Goal: Obtain resource: Download file/media

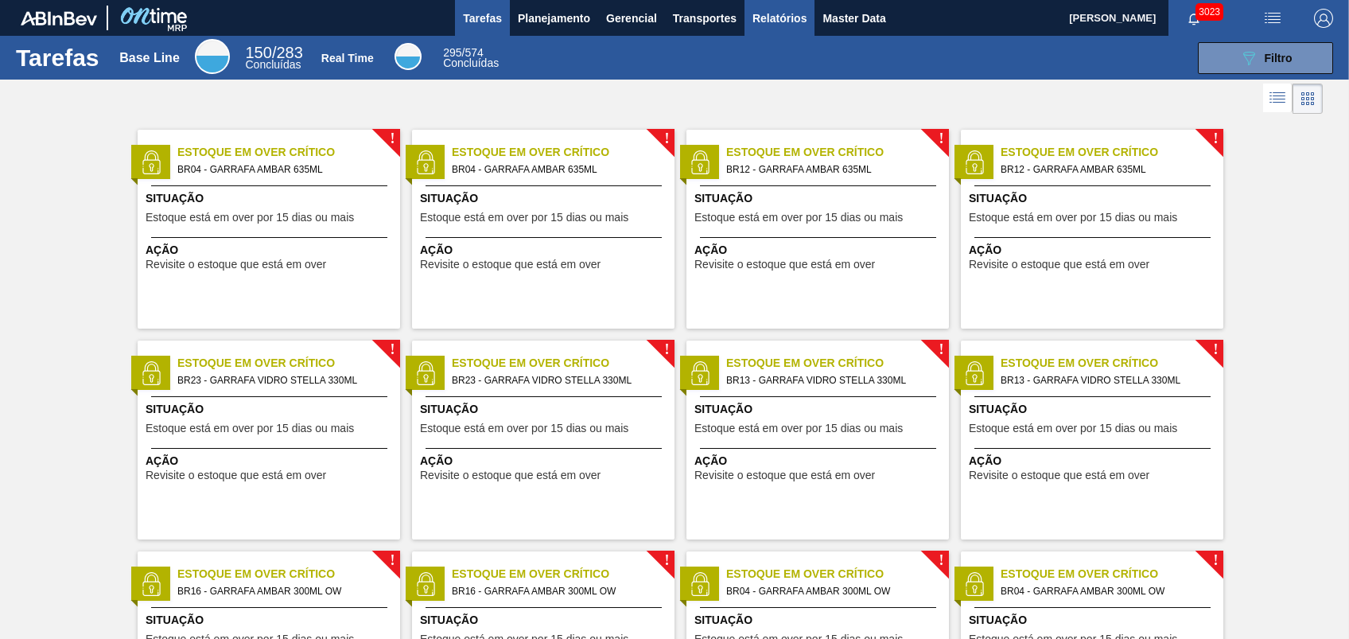
click at [792, 13] on span "Relatórios" at bounding box center [780, 18] width 54 height 19
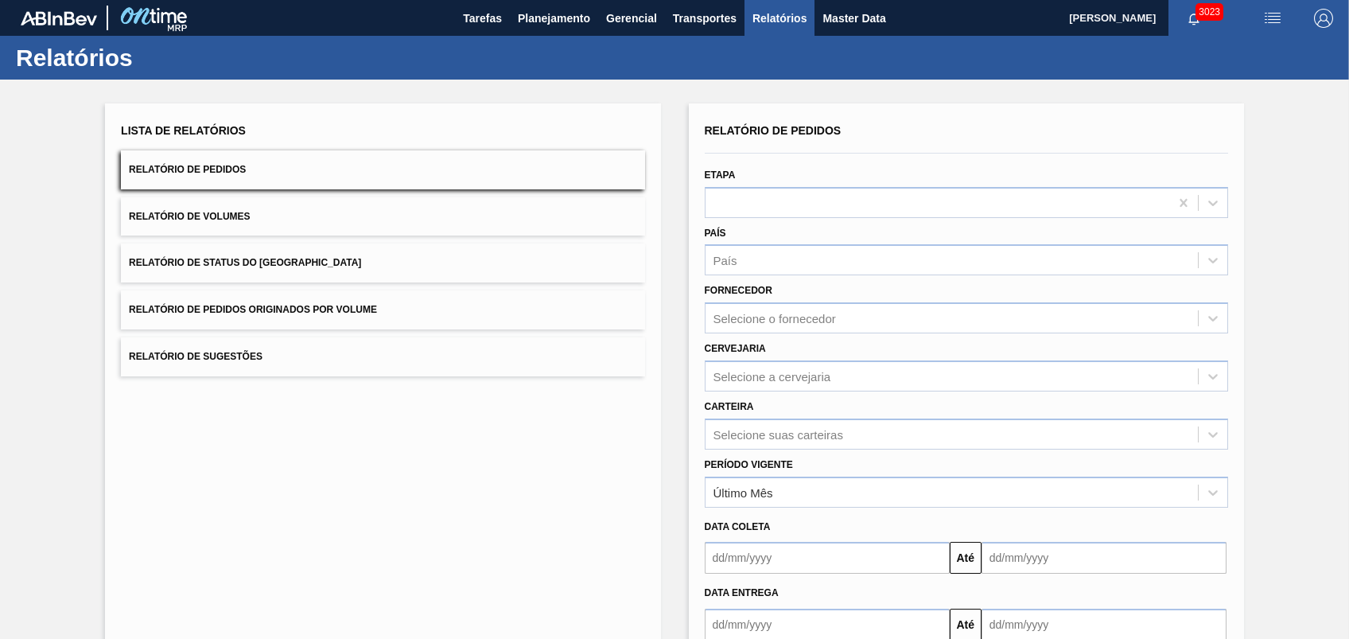
click at [274, 310] on span "Relatório de Pedidos Originados por Volume" at bounding box center [253, 309] width 248 height 11
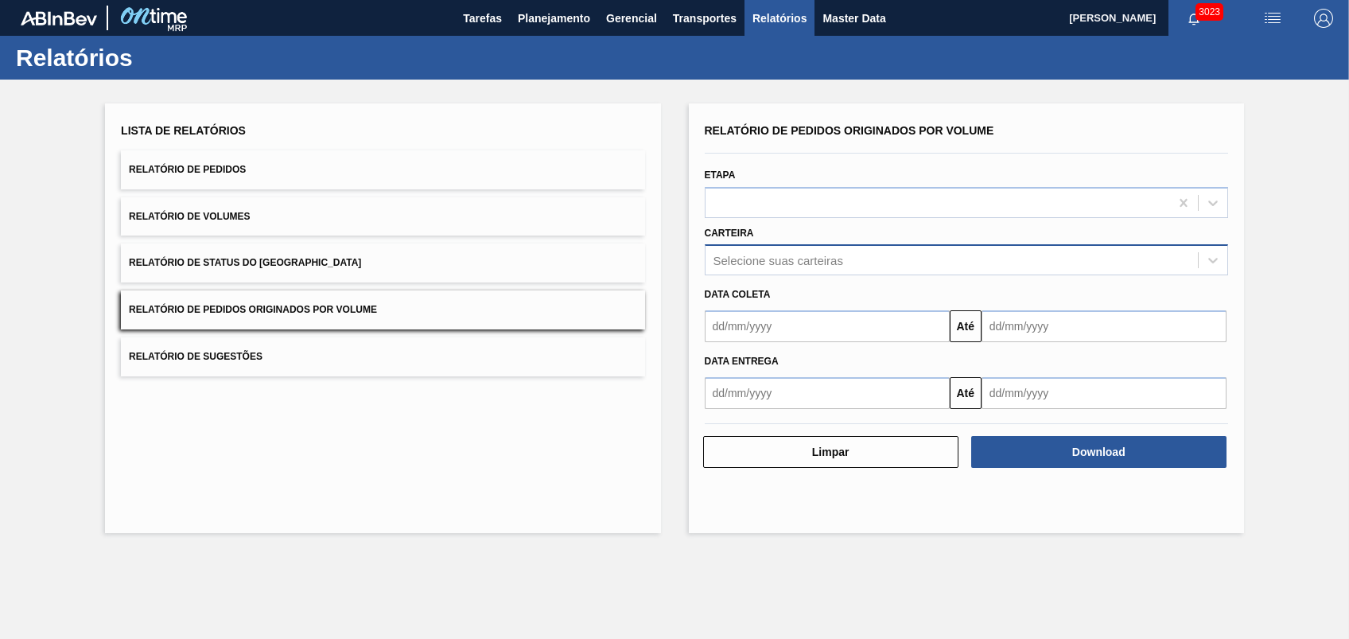
click at [764, 258] on div "Selecione suas carteiras" at bounding box center [779, 261] width 130 height 14
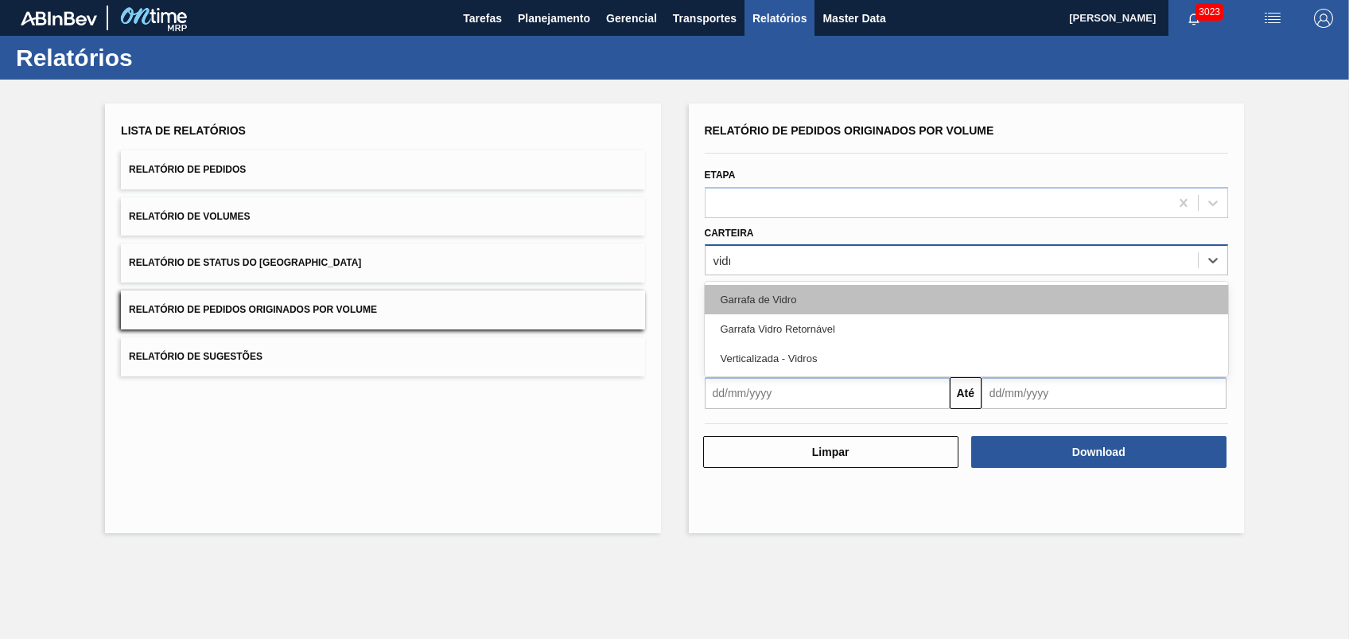
type input "vidro"
click at [794, 304] on div "Garrafa de Vidro" at bounding box center [966, 299] width 523 height 29
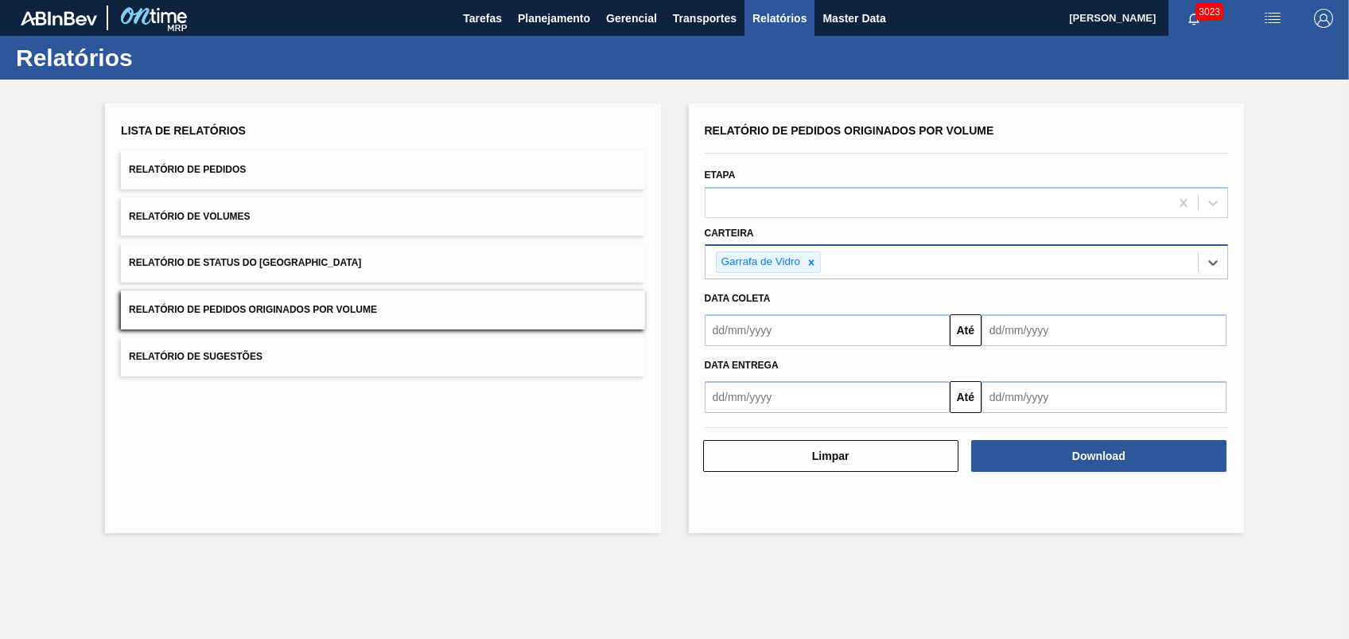
click at [842, 350] on div "Data entrega" at bounding box center [966, 363] width 536 height 27
click at [840, 332] on input "text" at bounding box center [827, 330] width 245 height 32
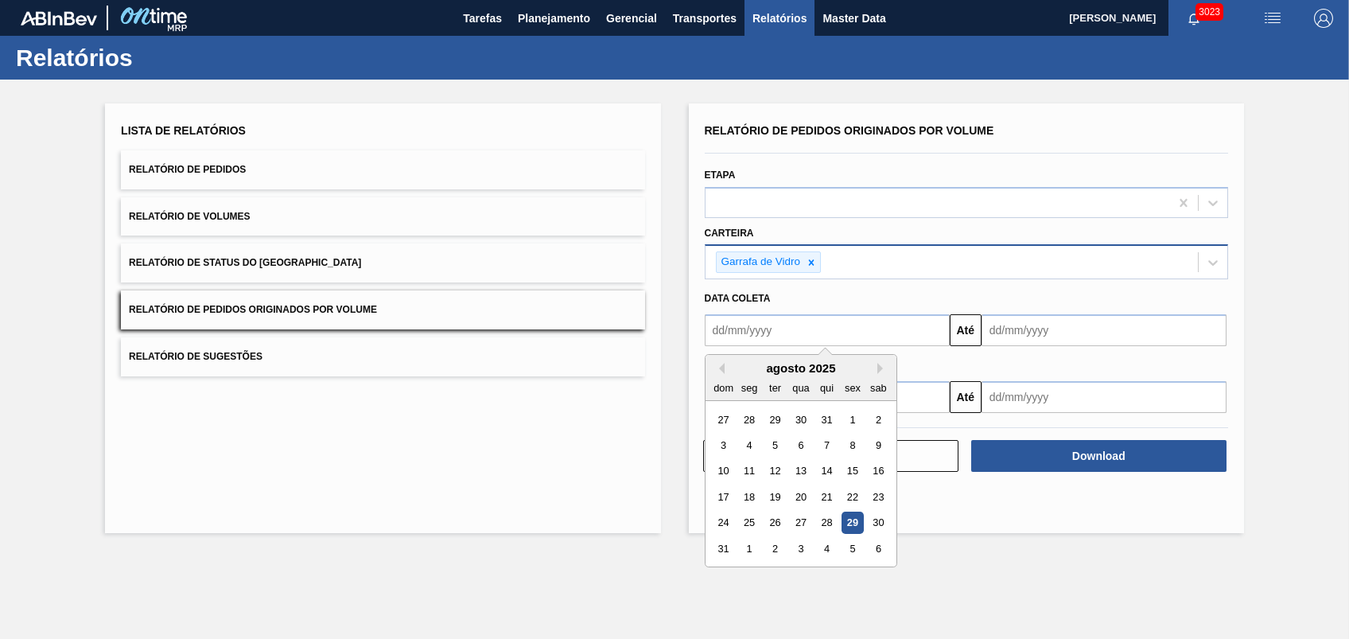
type input "[DATE]"
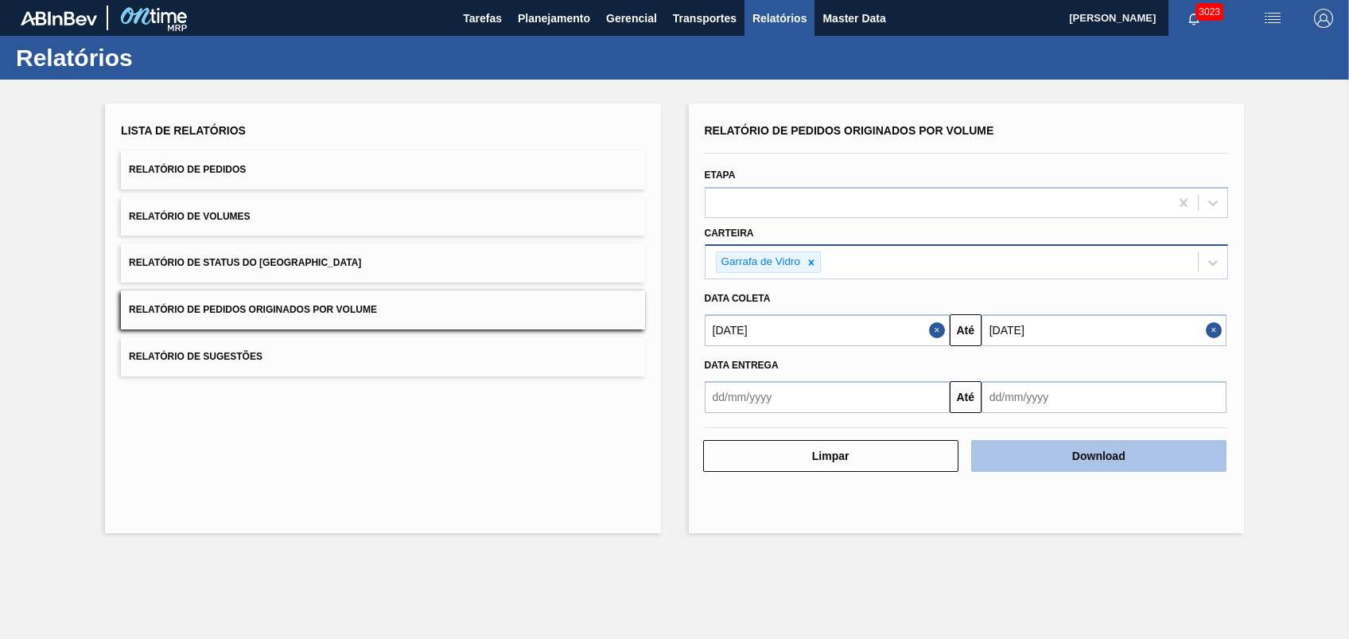
click at [1011, 465] on button "Download" at bounding box center [1098, 456] width 255 height 32
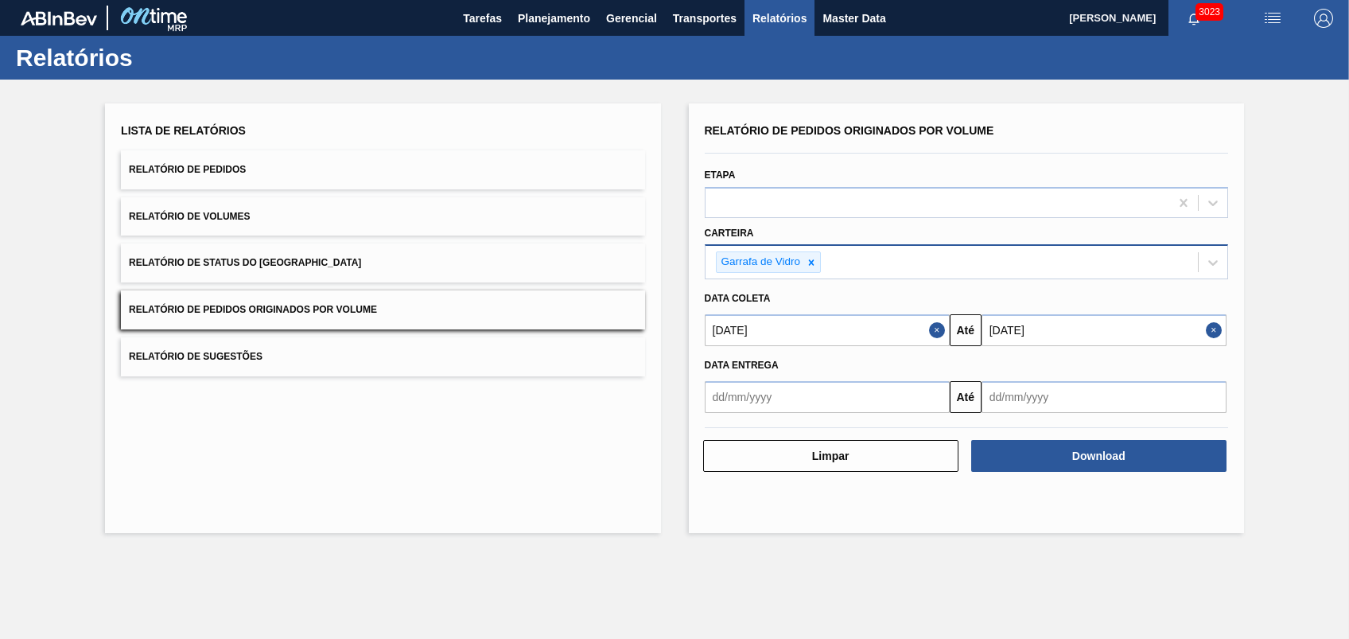
drag, startPoint x: 587, startPoint y: 558, endPoint x: 581, endPoint y: 549, distance: 11.5
click at [581, 478] on main "Tarefas Planejamento Gerencial Transportes Relatórios Master Data [PERSON_NAME]…" at bounding box center [674, 319] width 1349 height 639
click at [561, 25] on span "Planejamento" at bounding box center [554, 18] width 72 height 19
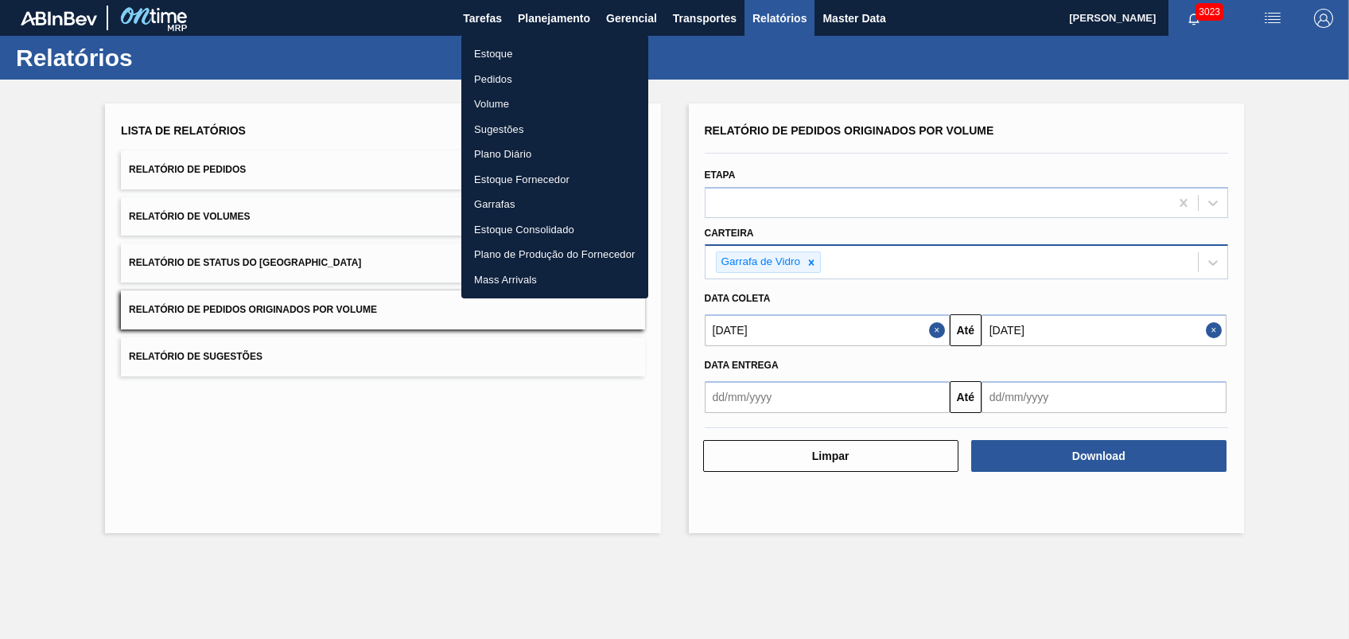
click at [503, 76] on li "Pedidos" at bounding box center [554, 79] width 187 height 25
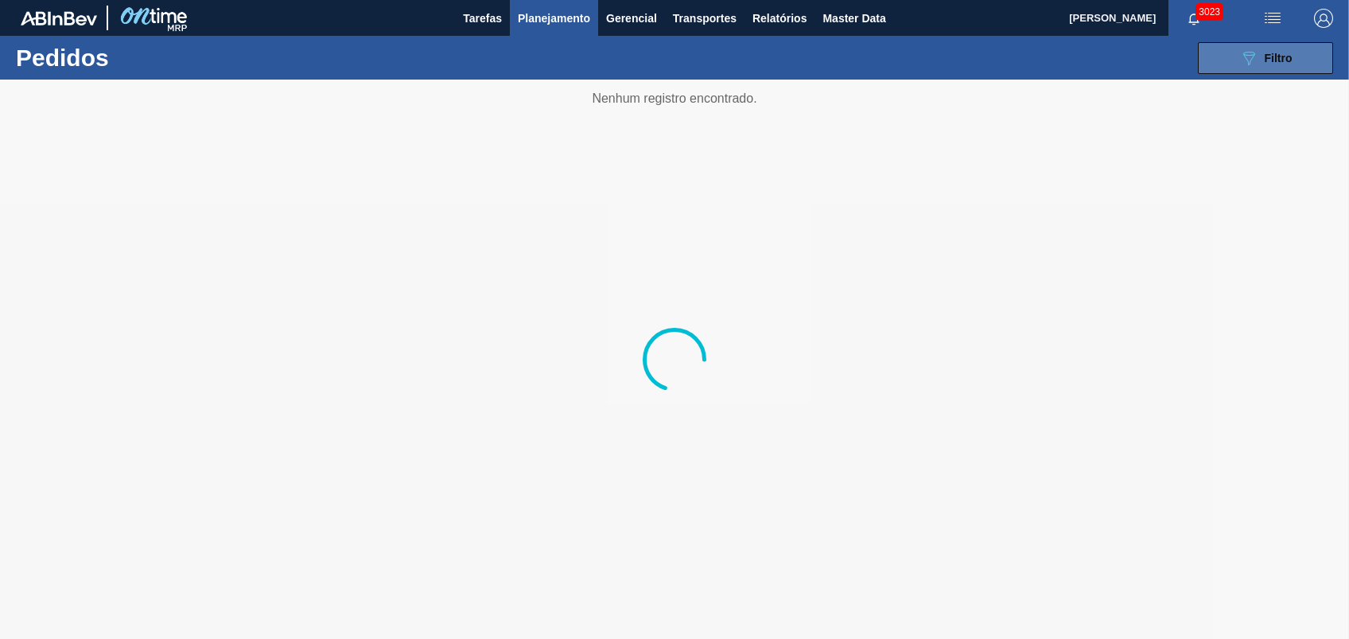
click at [1011, 60] on span "Filtro" at bounding box center [1279, 58] width 28 height 13
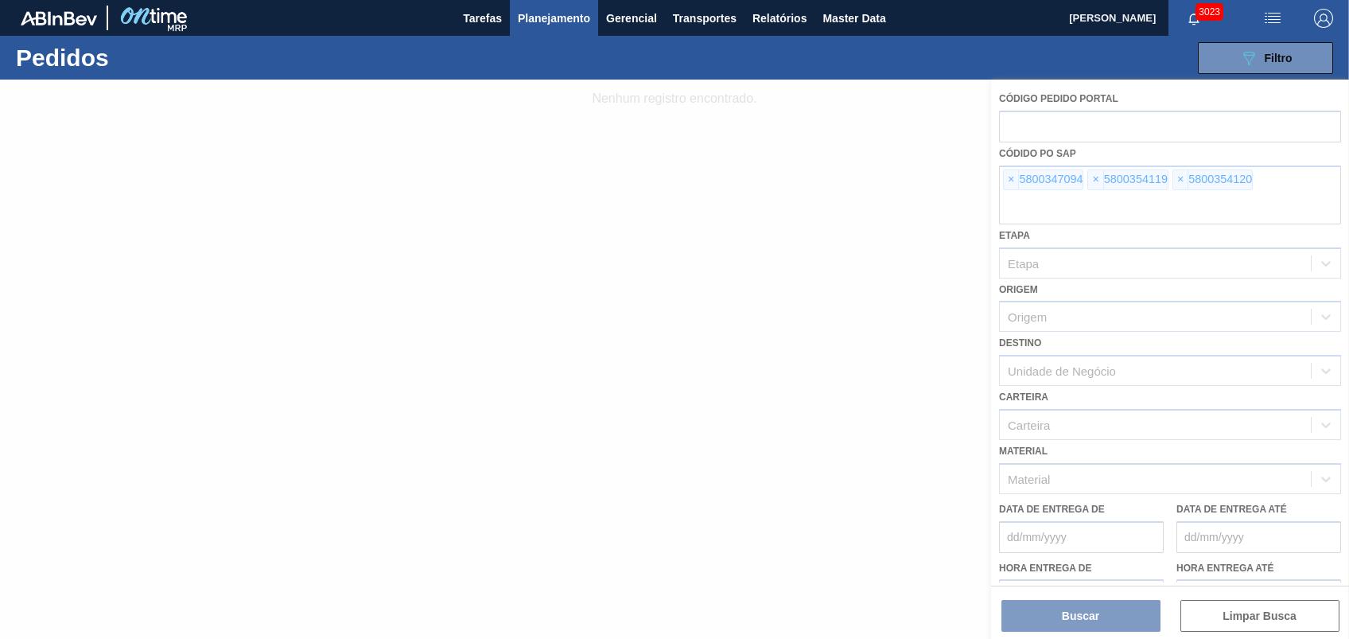
click at [1007, 178] on div at bounding box center [674, 359] width 1349 height 559
click at [1006, 176] on div at bounding box center [674, 359] width 1349 height 559
click at [1011, 179] on div at bounding box center [674, 359] width 1349 height 559
click at [1011, 182] on div at bounding box center [674, 359] width 1349 height 559
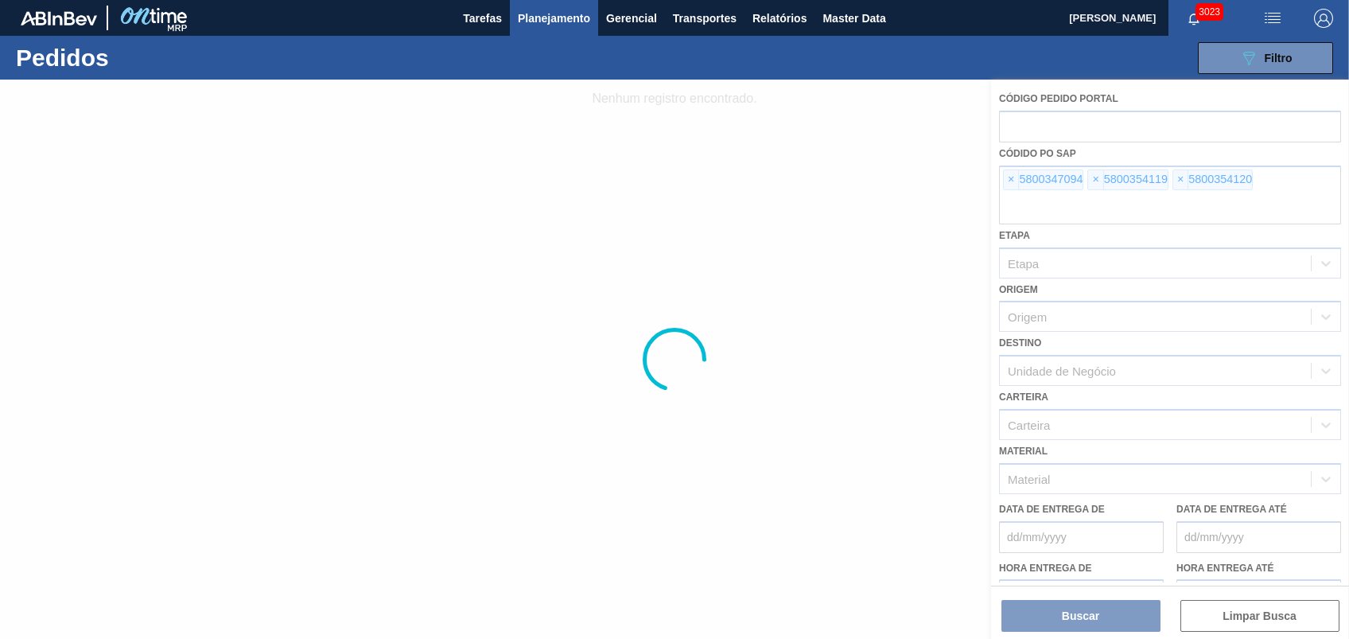
click at [1011, 182] on div at bounding box center [674, 359] width 1349 height 559
click at [1011, 182] on span "×" at bounding box center [1011, 179] width 15 height 19
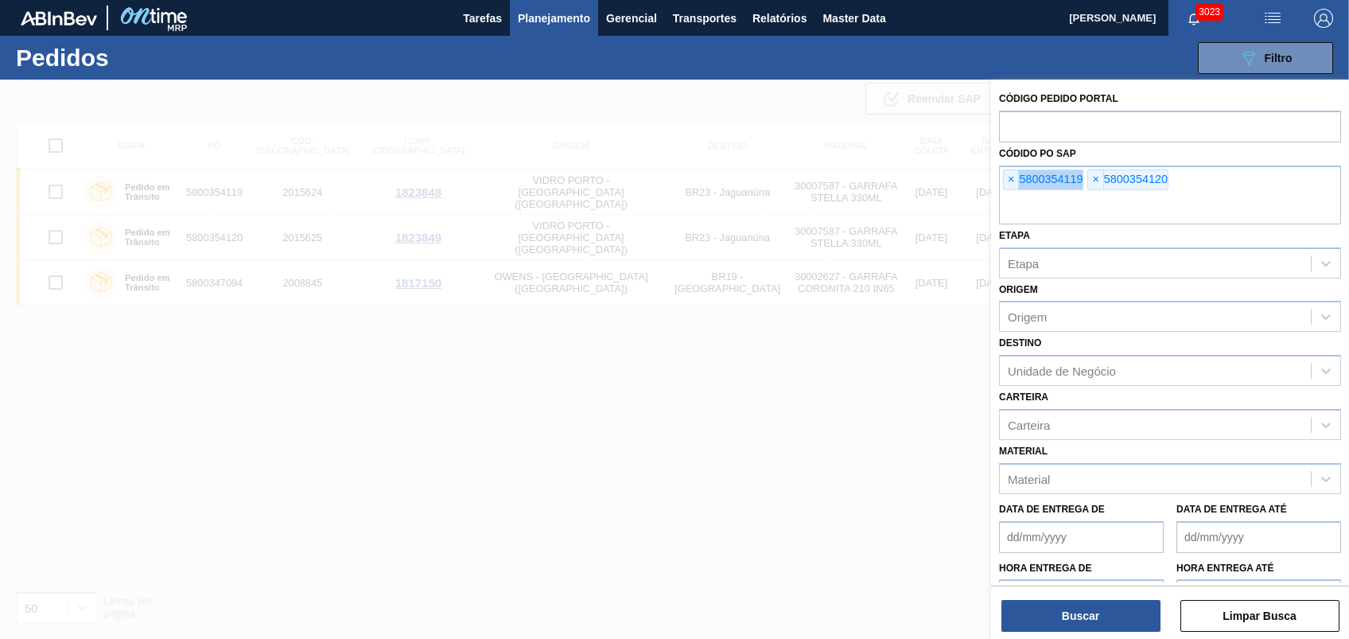
click at [1011, 182] on span "×" at bounding box center [1011, 179] width 15 height 19
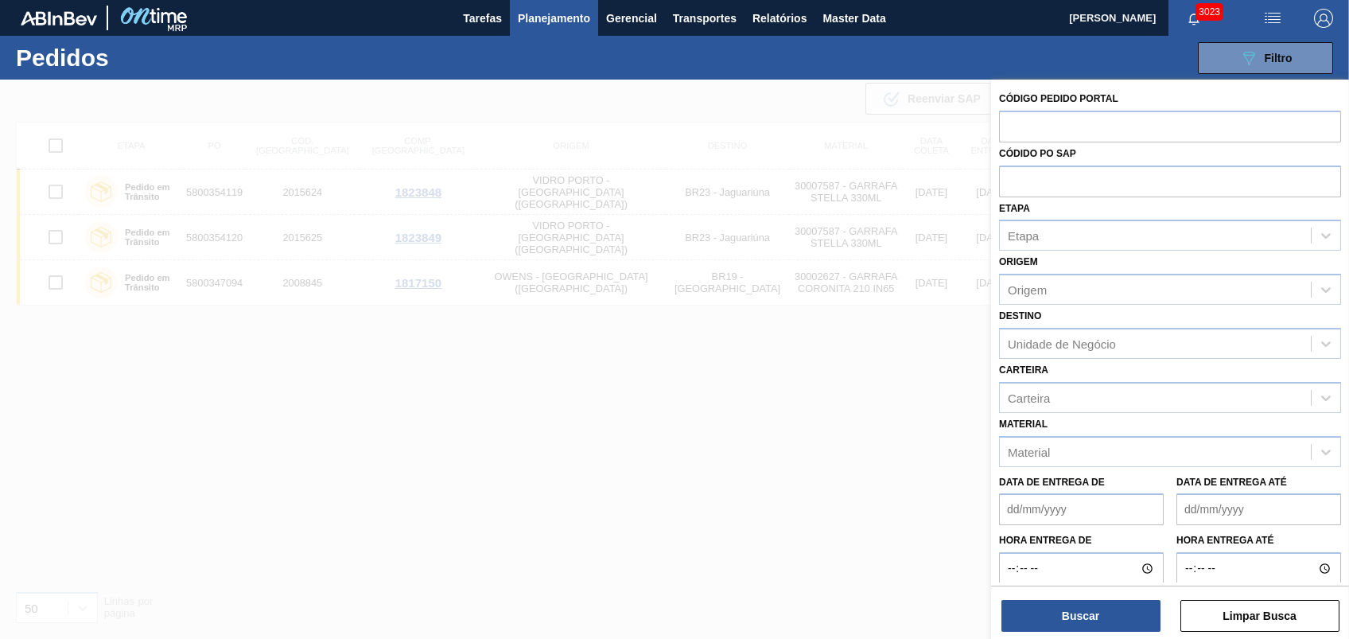
paste input "5800351212"
type input "5800351212"
click at [1011, 478] on button "Buscar" at bounding box center [1081, 616] width 159 height 32
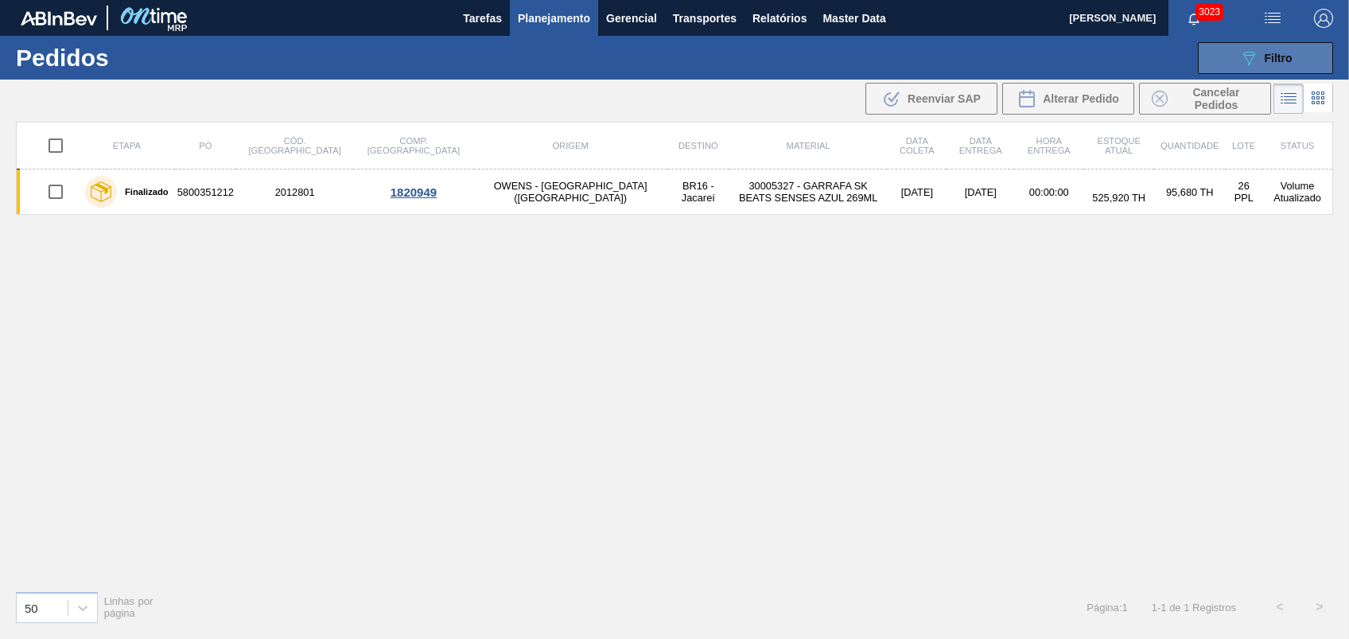
click at [1011, 61] on button "089F7B8B-B2A5-4AFE-B5C0-19BA573D28AC Filtro" at bounding box center [1265, 58] width 135 height 32
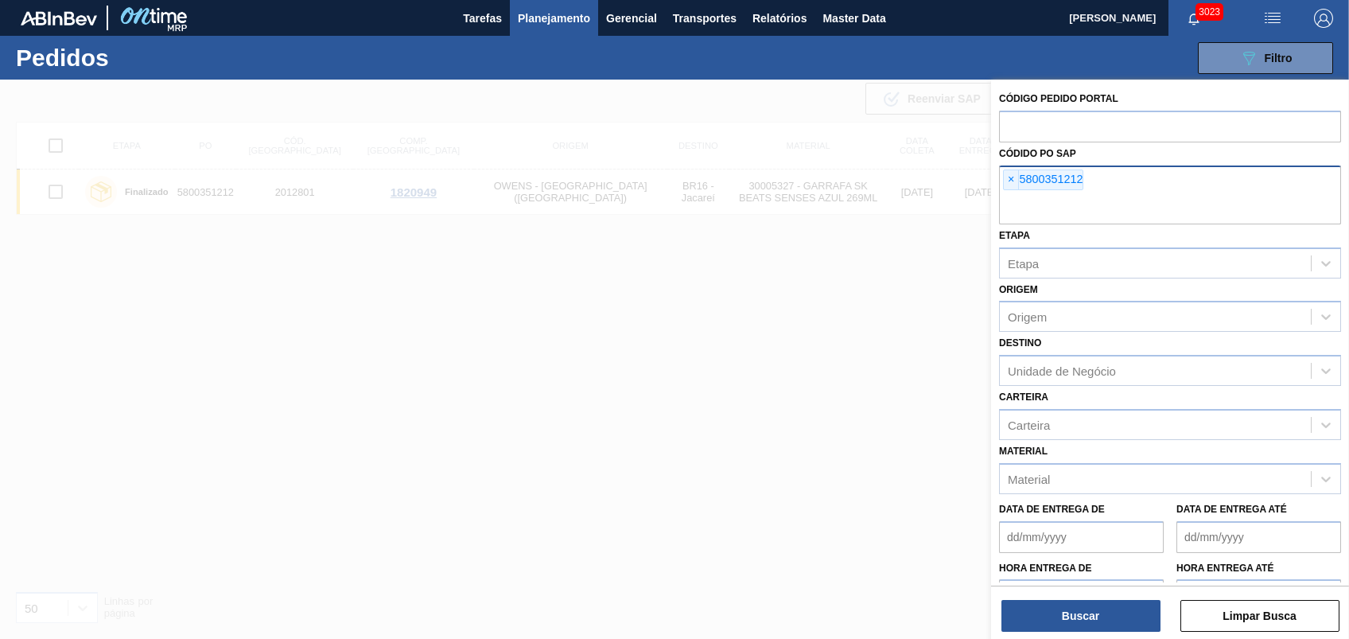
click at [1011, 180] on div "× 5800351212" at bounding box center [1043, 179] width 80 height 21
click at [1009, 181] on span "×" at bounding box center [1011, 179] width 15 height 19
paste input "5800350404"
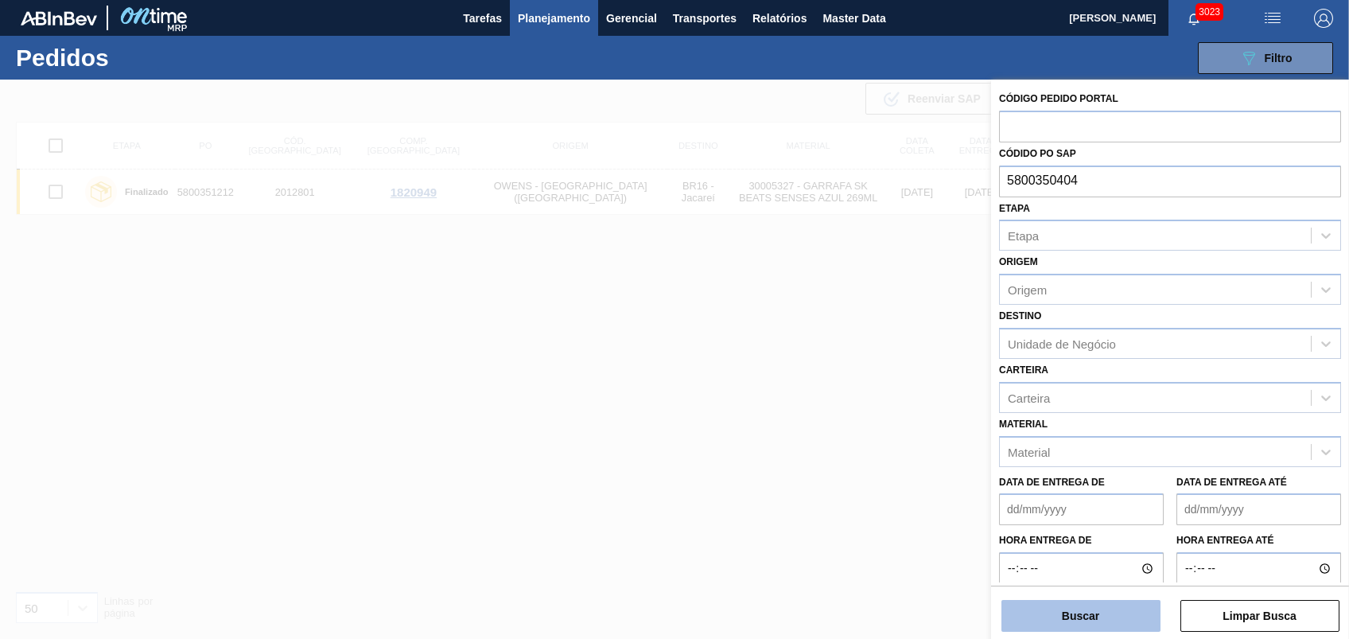
type input "5800350404"
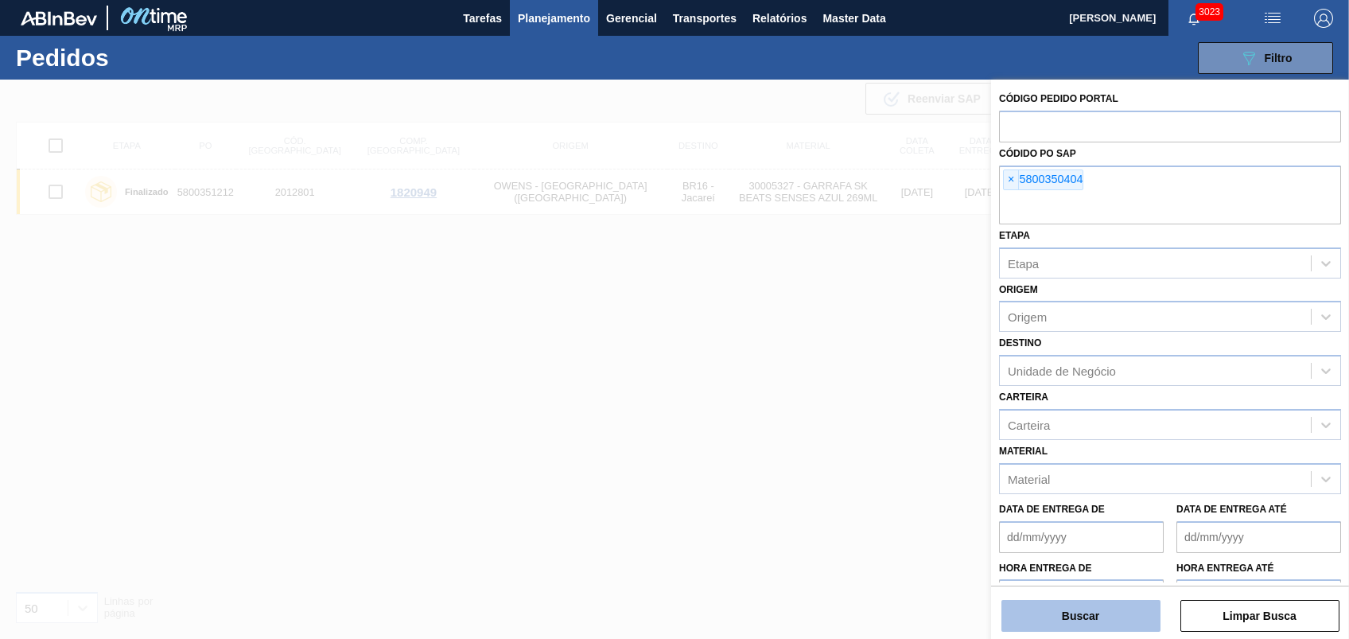
click at [1011, 478] on button "Buscar" at bounding box center [1081, 616] width 159 height 32
